Goal: Information Seeking & Learning: Stay updated

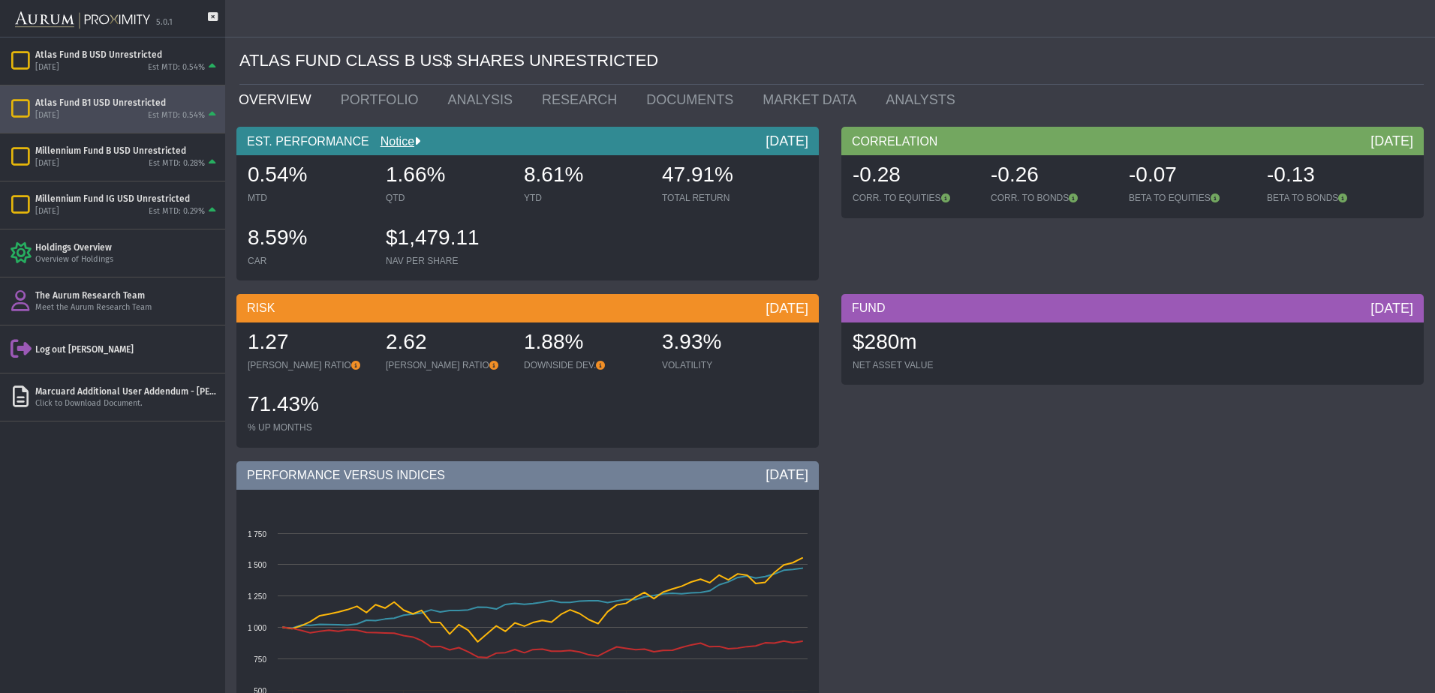
click at [59, 112] on div "[DATE]" at bounding box center [47, 115] width 24 height 11
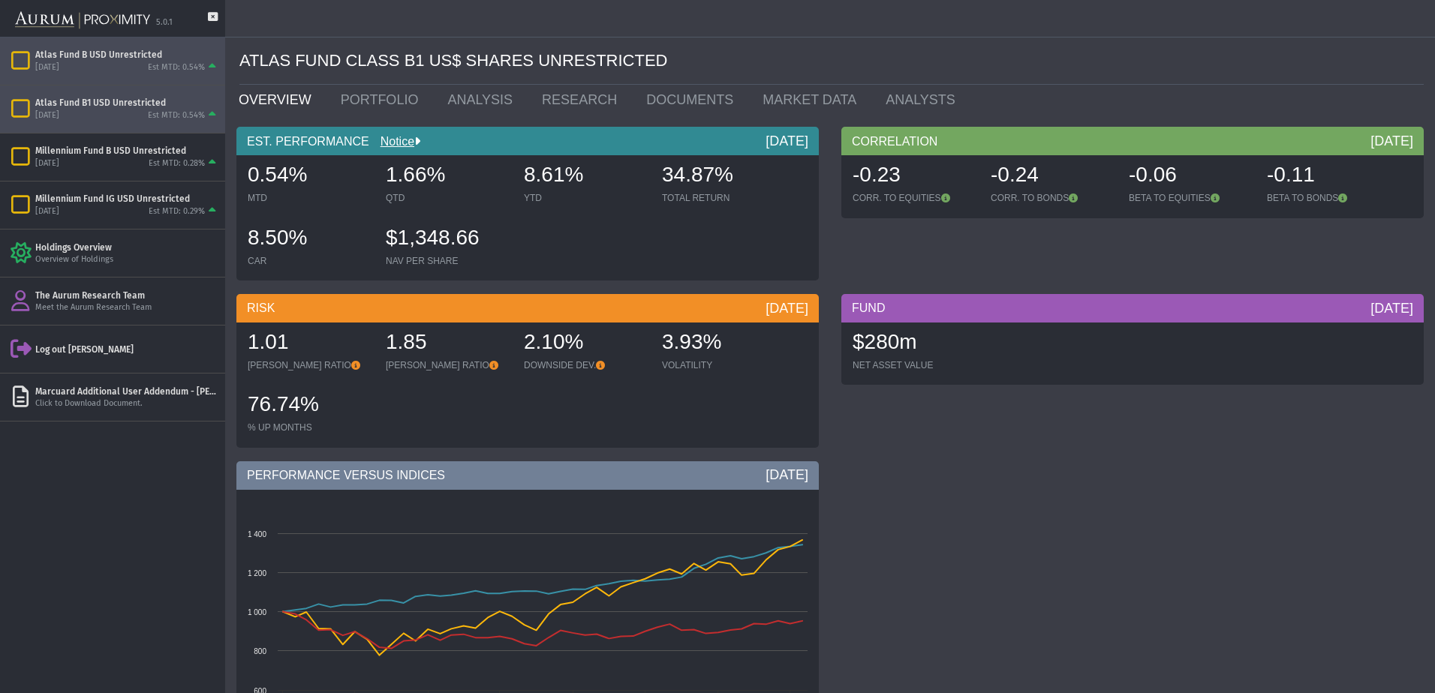
click at [59, 68] on div "[DATE]" at bounding box center [47, 67] width 24 height 11
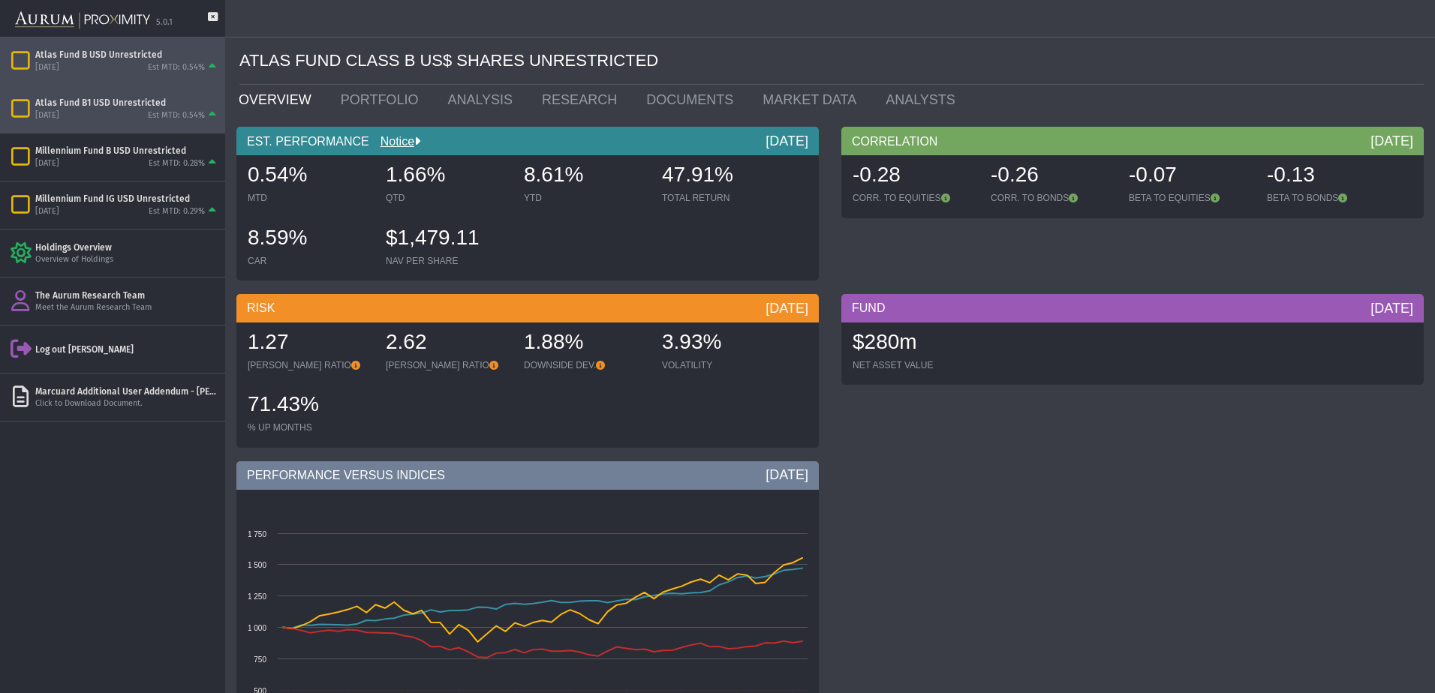
click at [122, 108] on div "Atlas Fund B1 USD Unrestricted" at bounding box center [127, 103] width 184 height 12
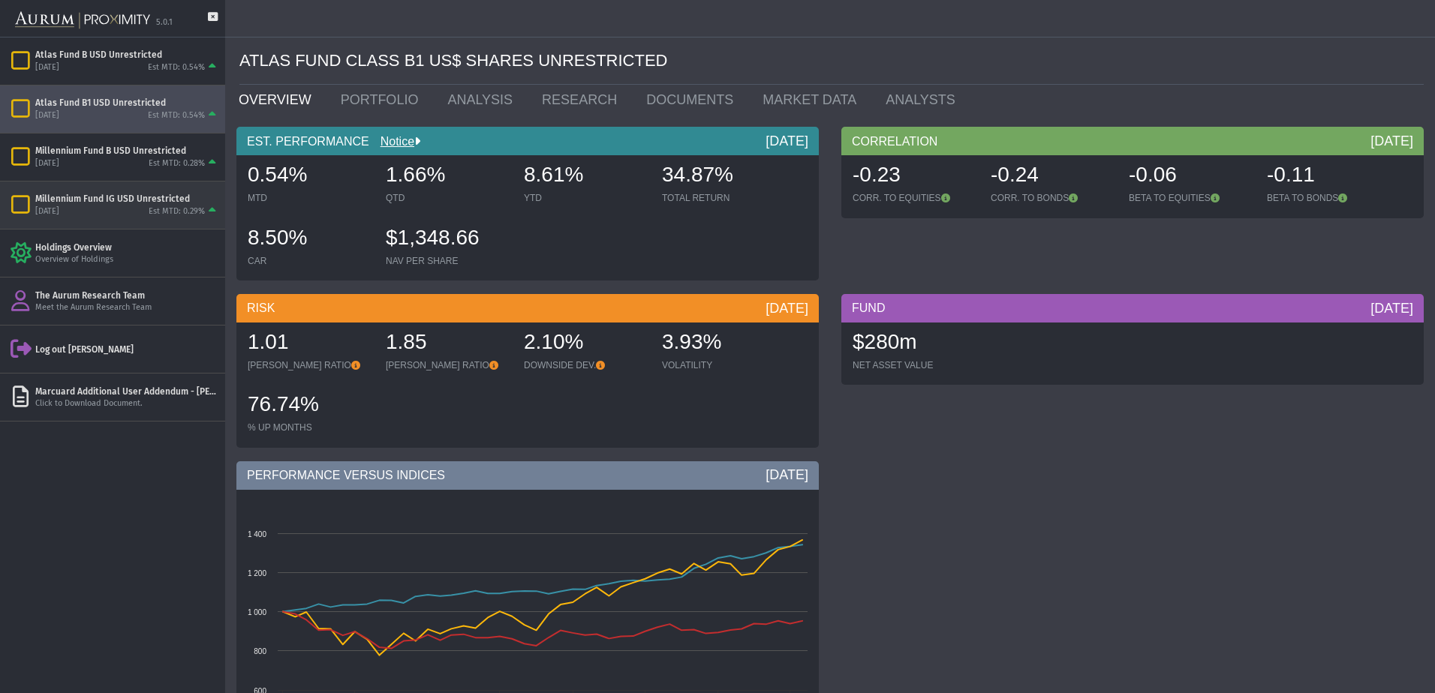
click at [139, 200] on div "Millennium Fund IG USD Unrestricted" at bounding box center [127, 199] width 184 height 12
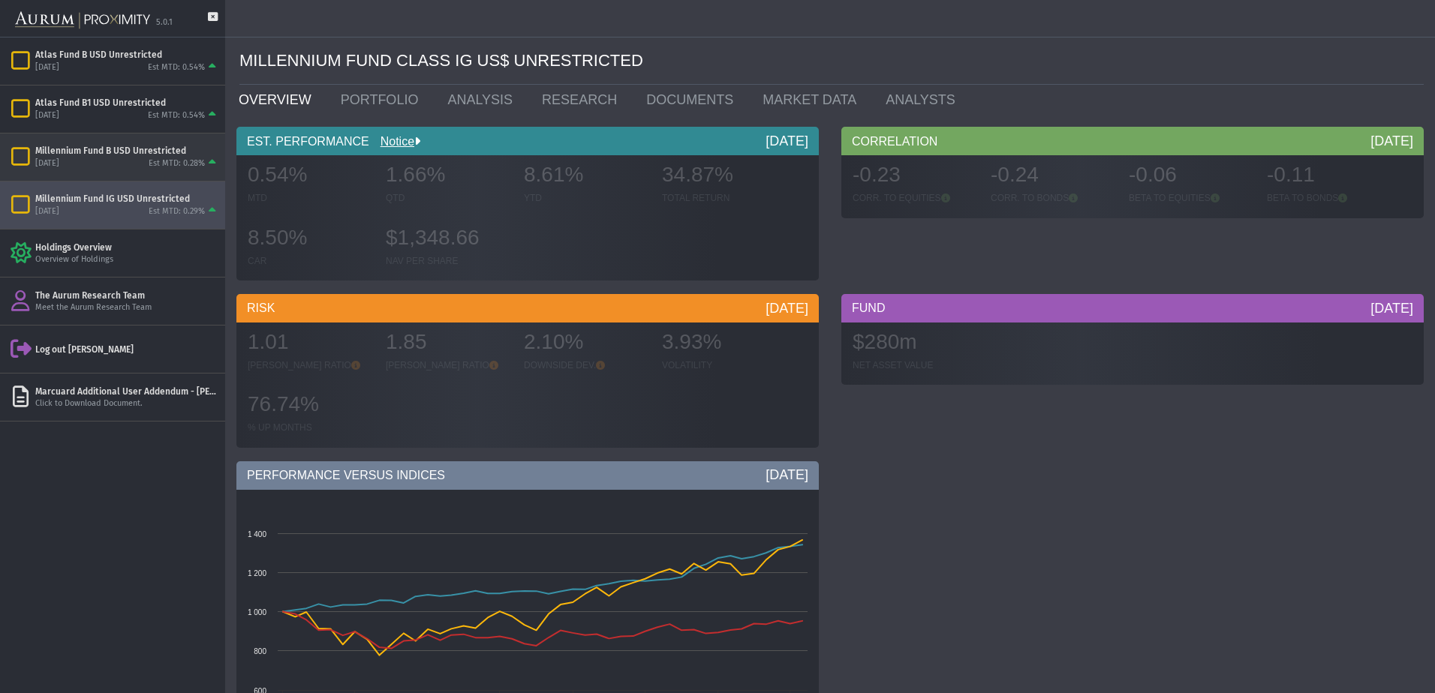
click at [127, 172] on div "Millennium Fund B USD Unrestricted [DATE] Est MTD: 0.28%" at bounding box center [112, 157] width 225 height 47
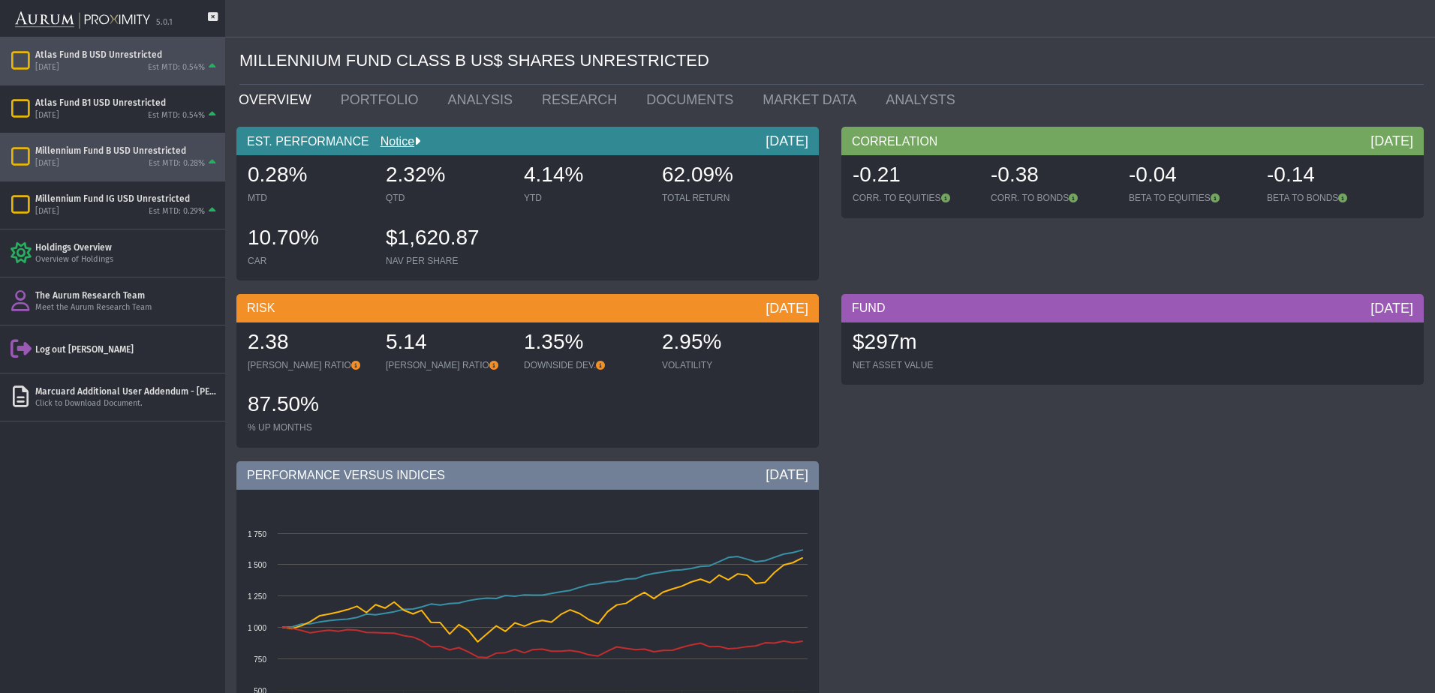
click at [116, 58] on div "Atlas Fund B USD Unrestricted" at bounding box center [127, 55] width 184 height 12
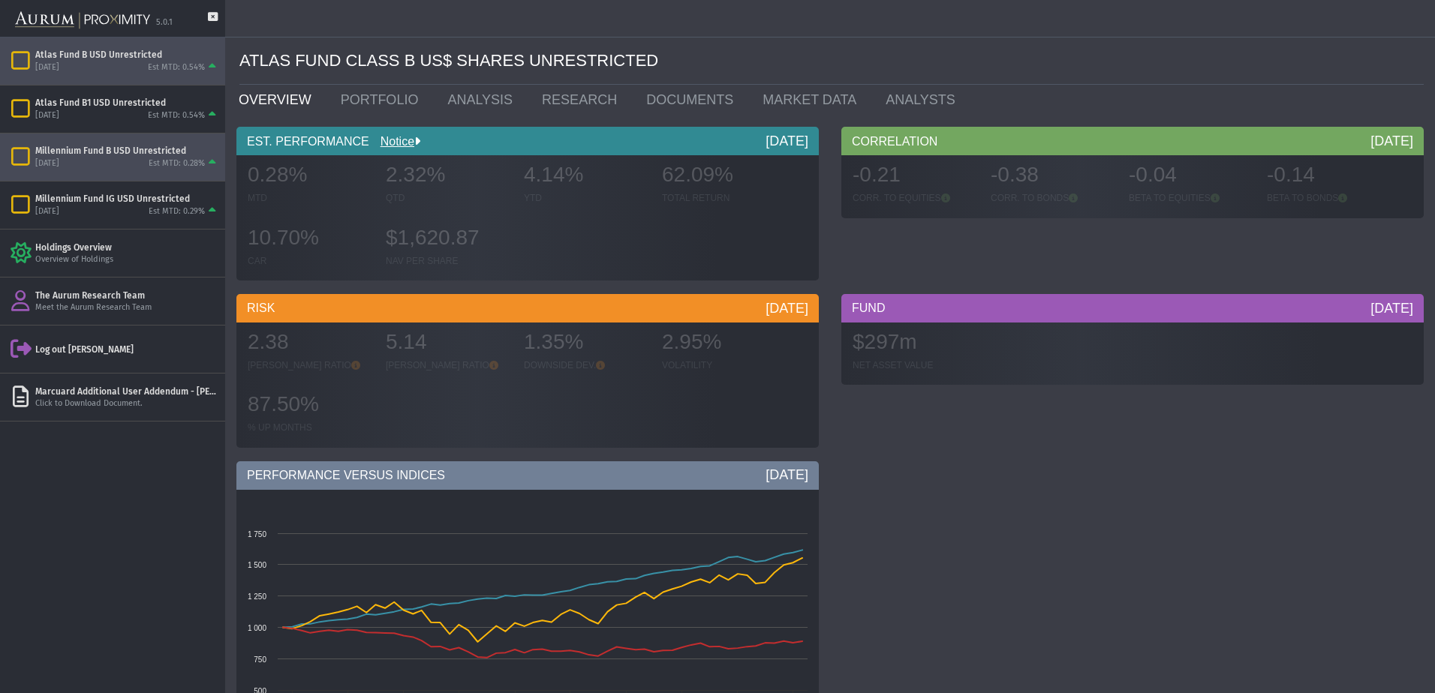
click at [116, 154] on div "Millennium Fund B USD Unrestricted" at bounding box center [127, 151] width 184 height 12
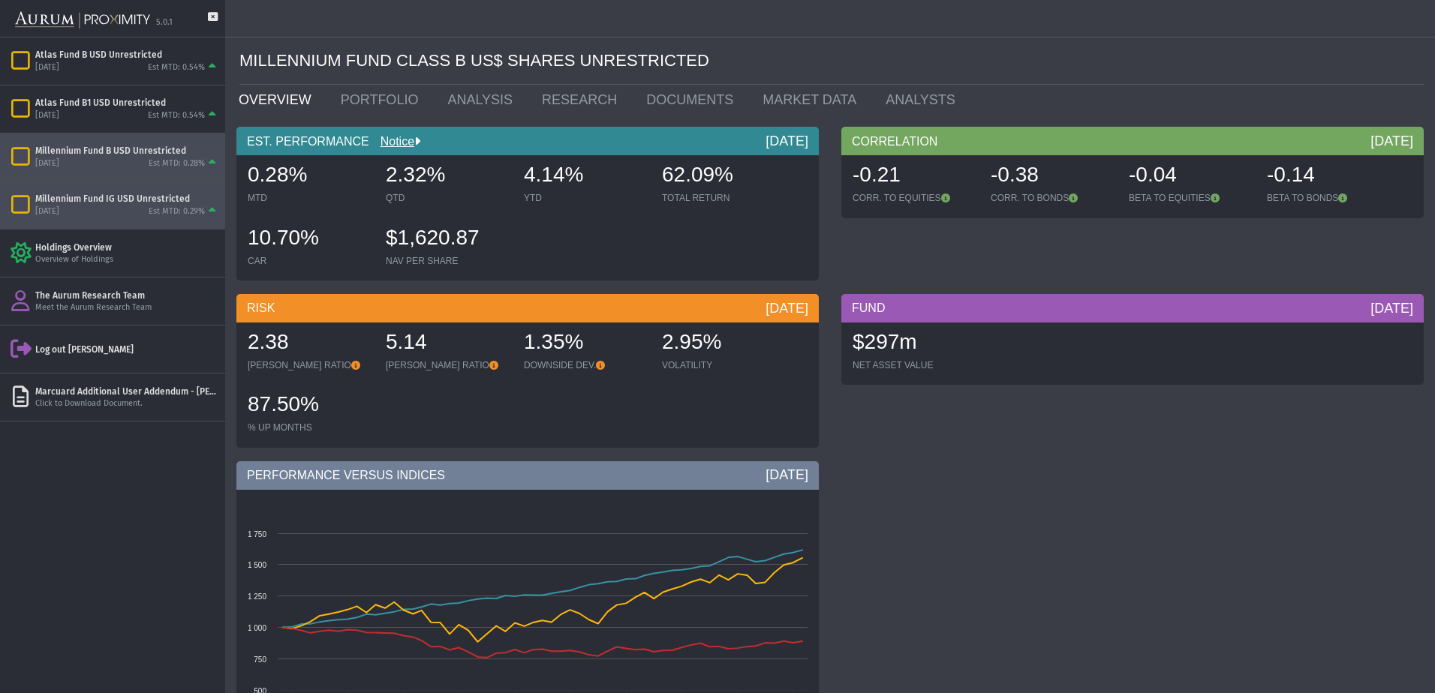
click at [123, 205] on div "[DATE] Est MTD: 0.29%" at bounding box center [127, 212] width 184 height 14
